Goal: Information Seeking & Learning: Learn about a topic

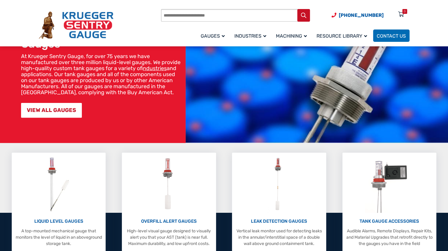
scroll to position [39, 0]
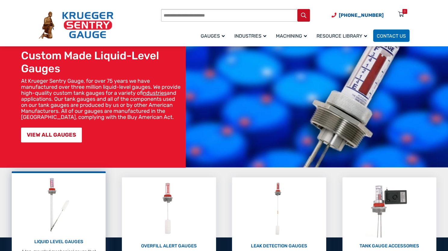
click at [65, 239] on p "LIQUID LEVEL GAUGES" at bounding box center [59, 241] width 88 height 7
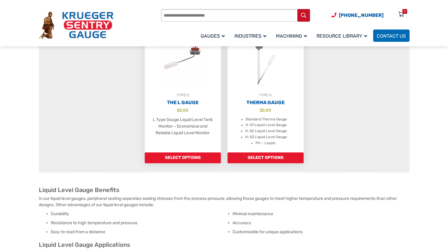
scroll to position [321, 0]
